Goal: Transaction & Acquisition: Purchase product/service

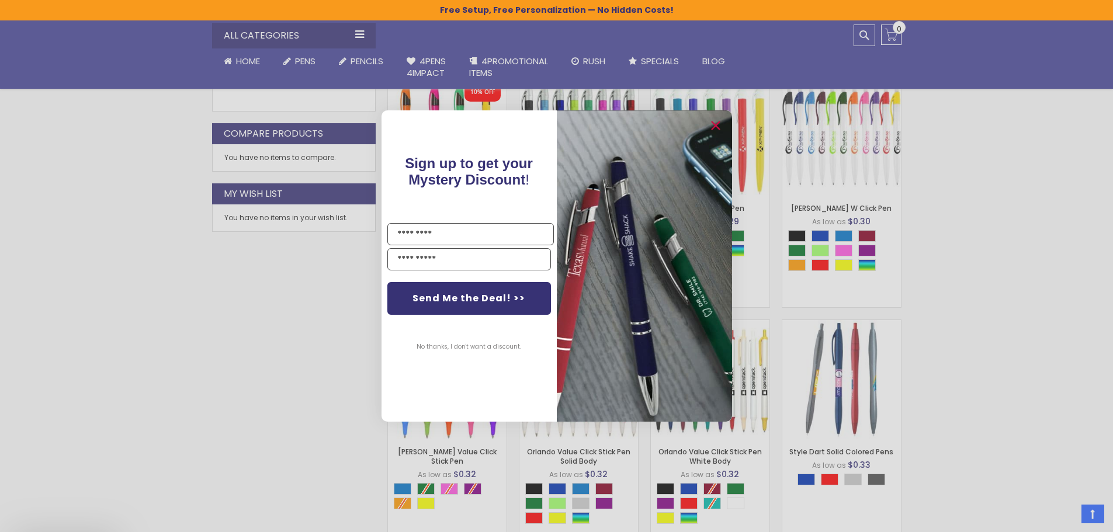
scroll to position [663, 0]
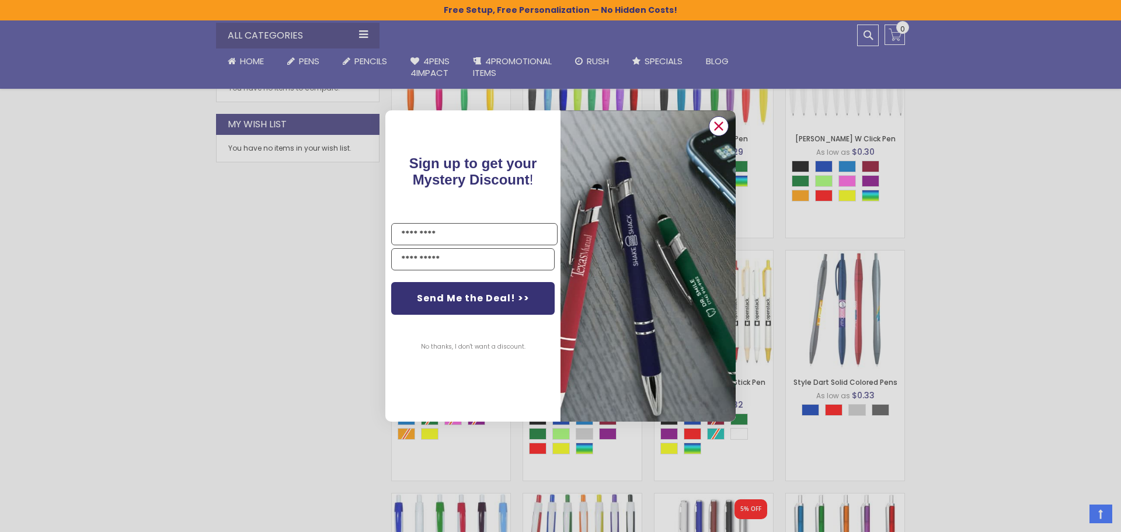
click at [720, 127] on icon "Close dialog" at bounding box center [719, 126] width 8 height 8
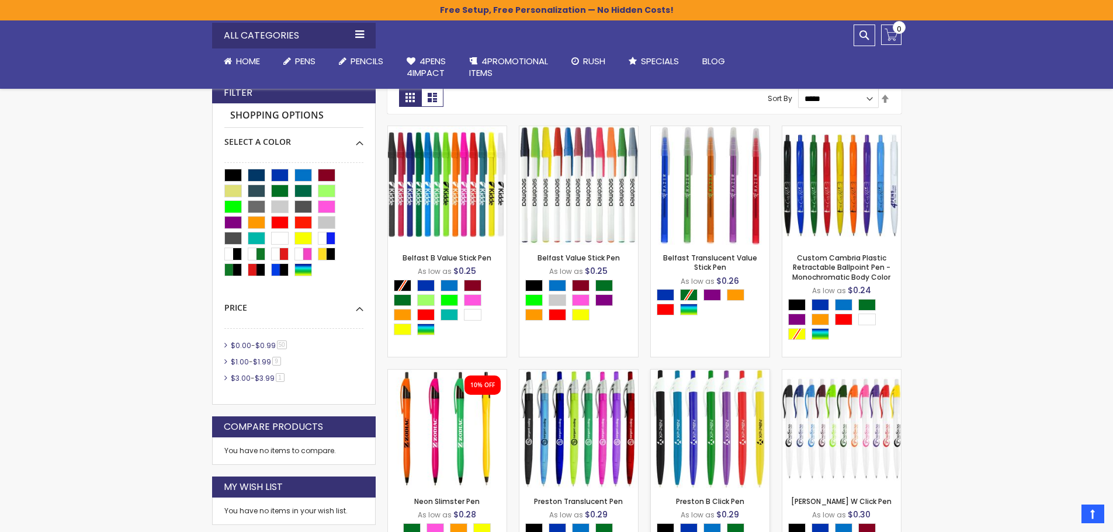
scroll to position [371, 0]
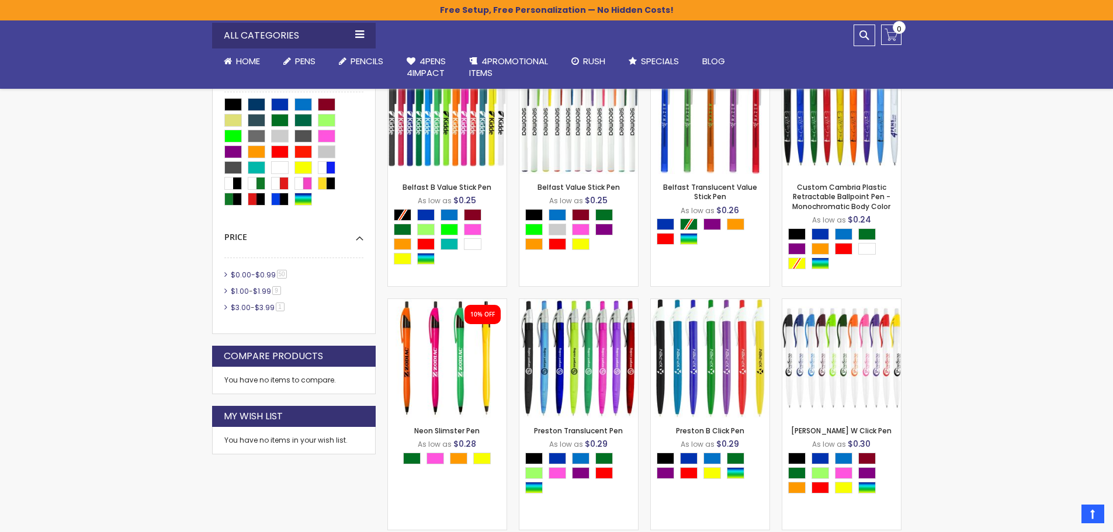
click at [235, 273] on span "$0.00" at bounding box center [241, 275] width 20 height 10
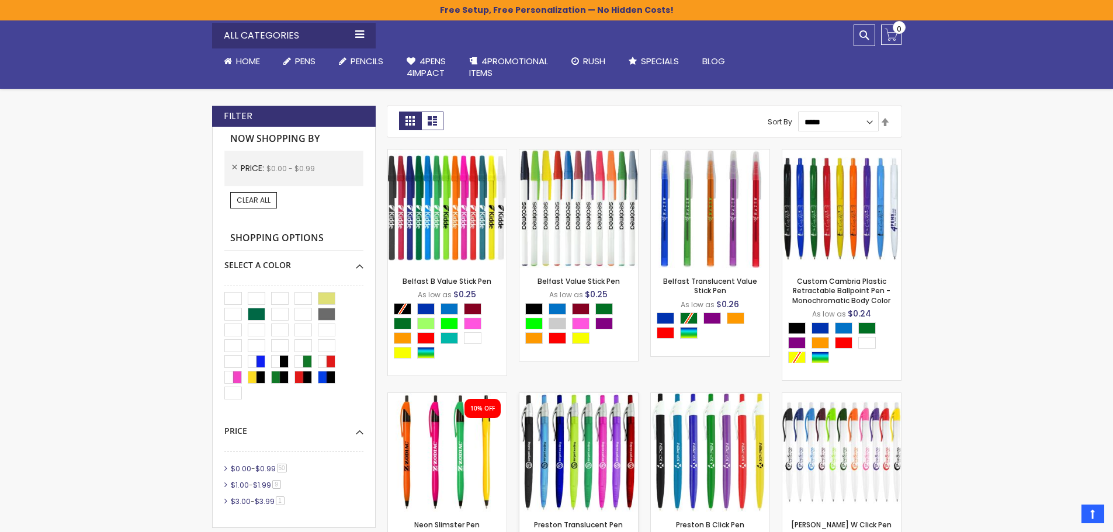
scroll to position [254, 0]
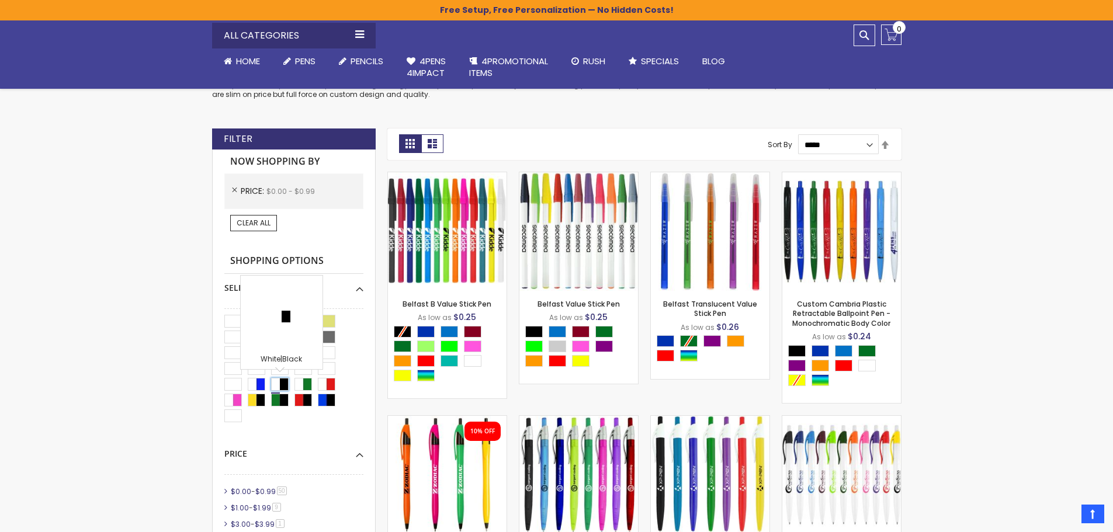
click at [275, 387] on div "White|Black" at bounding box center [280, 384] width 18 height 13
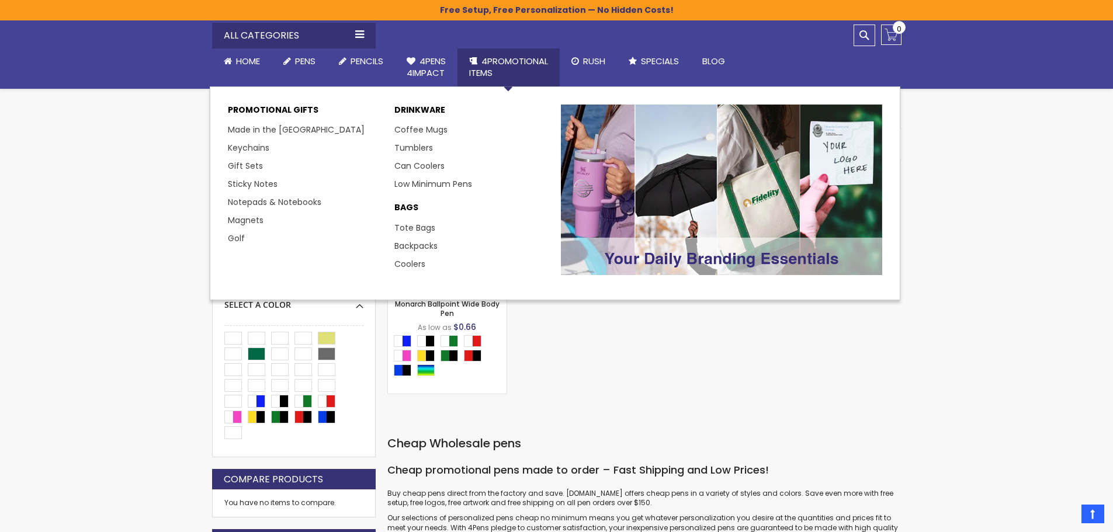
click at [498, 60] on span "4PROMOTIONAL ITEMS" at bounding box center [508, 67] width 79 height 24
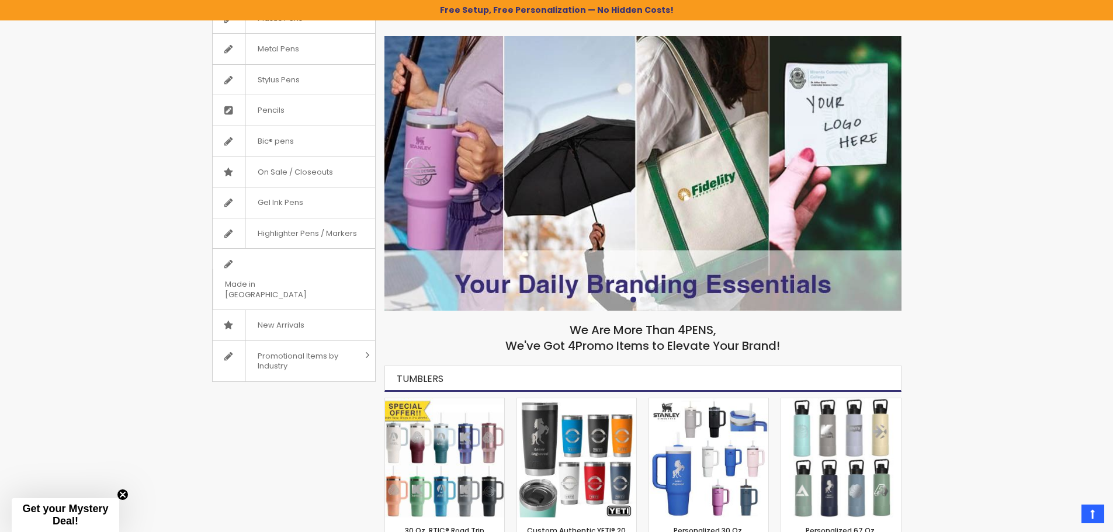
scroll to position [58, 0]
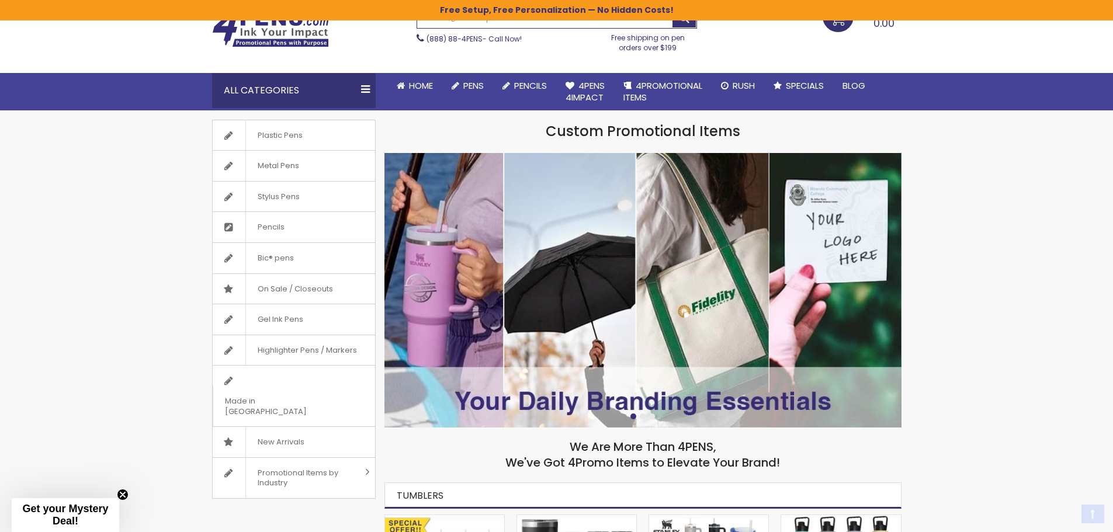
click at [821, 227] on img at bounding box center [642, 290] width 517 height 275
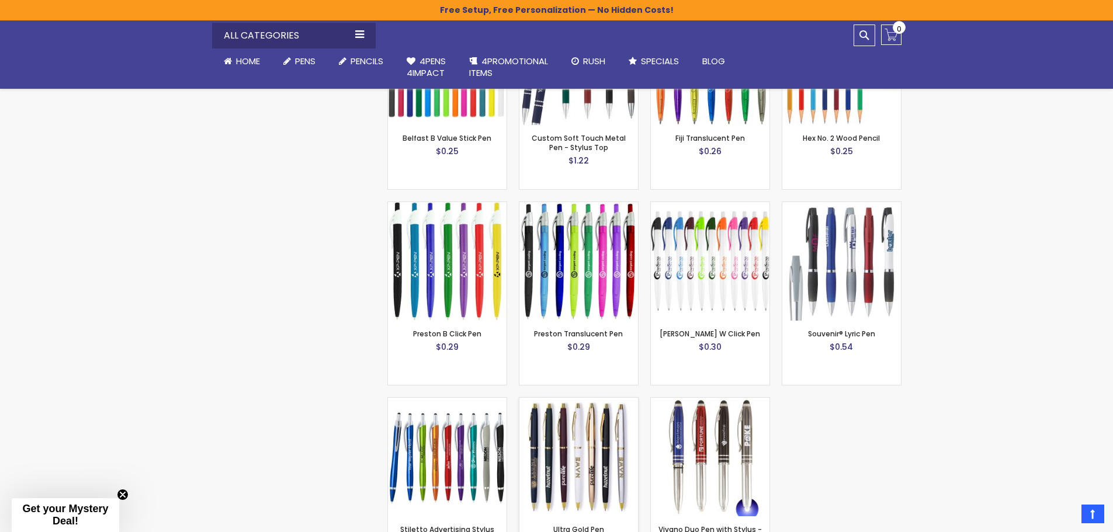
scroll to position [1227, 0]
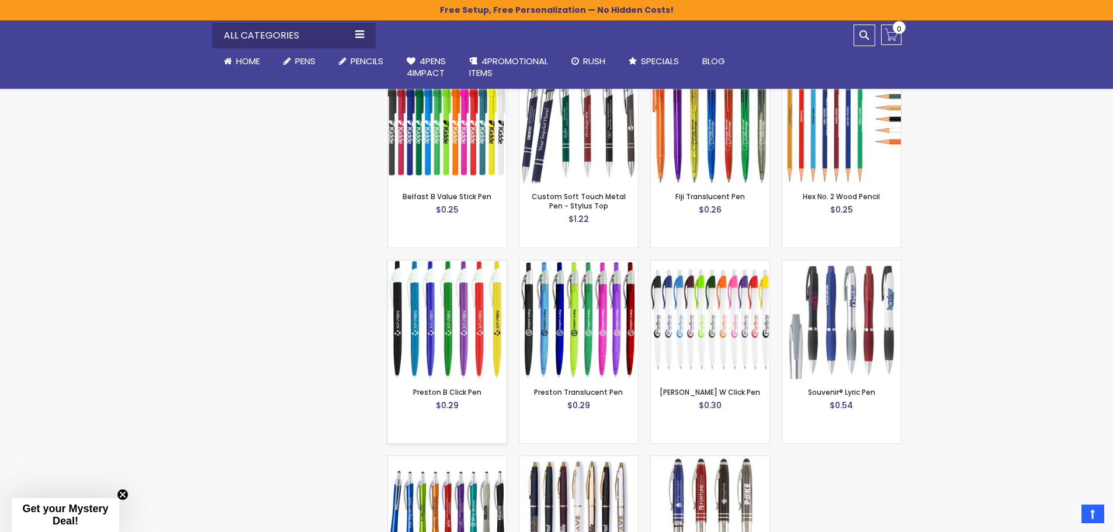
click at [470, 352] on img at bounding box center [447, 319] width 119 height 119
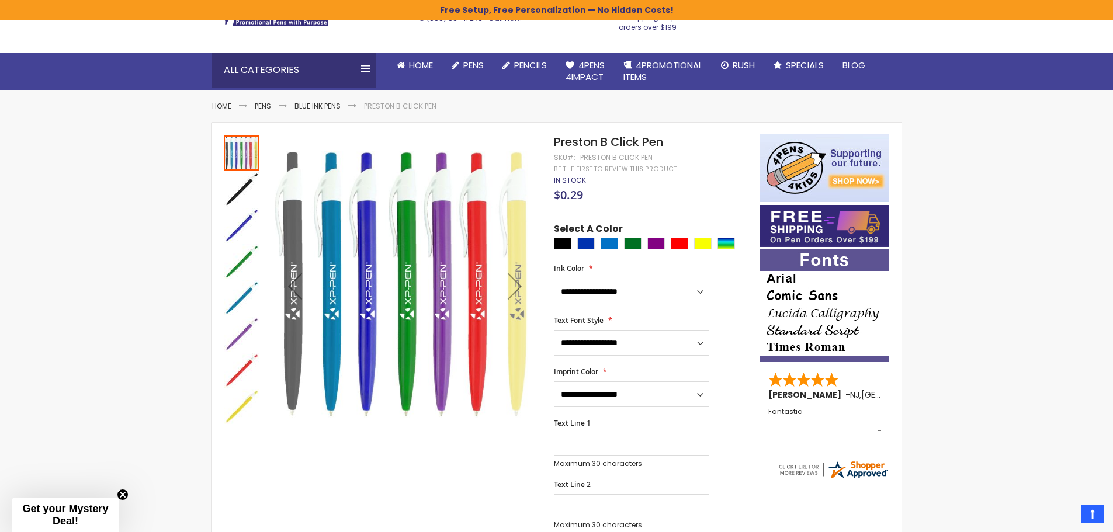
scroll to position [137, 0]
